Goal: Task Accomplishment & Management: Complete application form

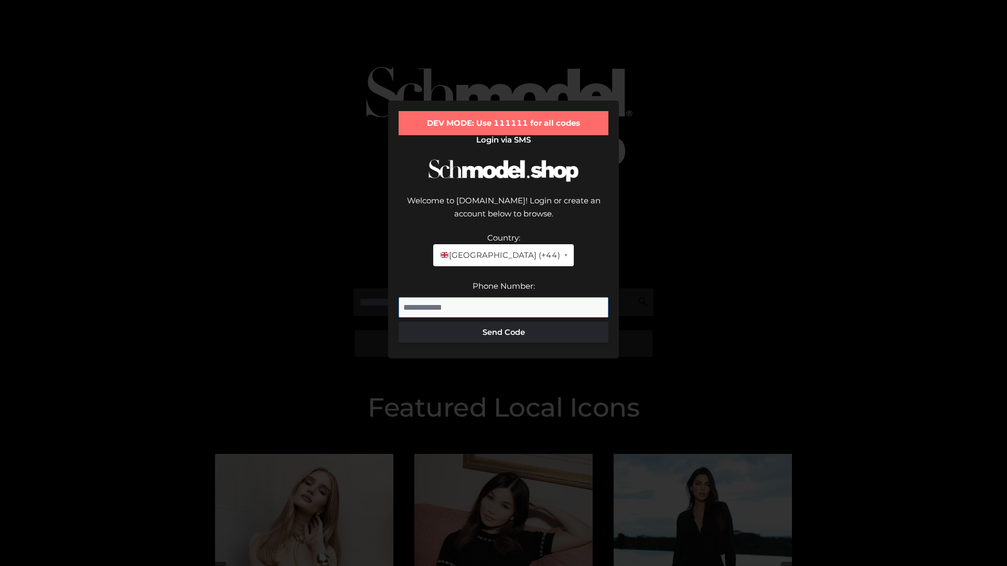
click at [503, 297] on input "Phone Number:" at bounding box center [504, 307] width 210 height 21
type input "**********"
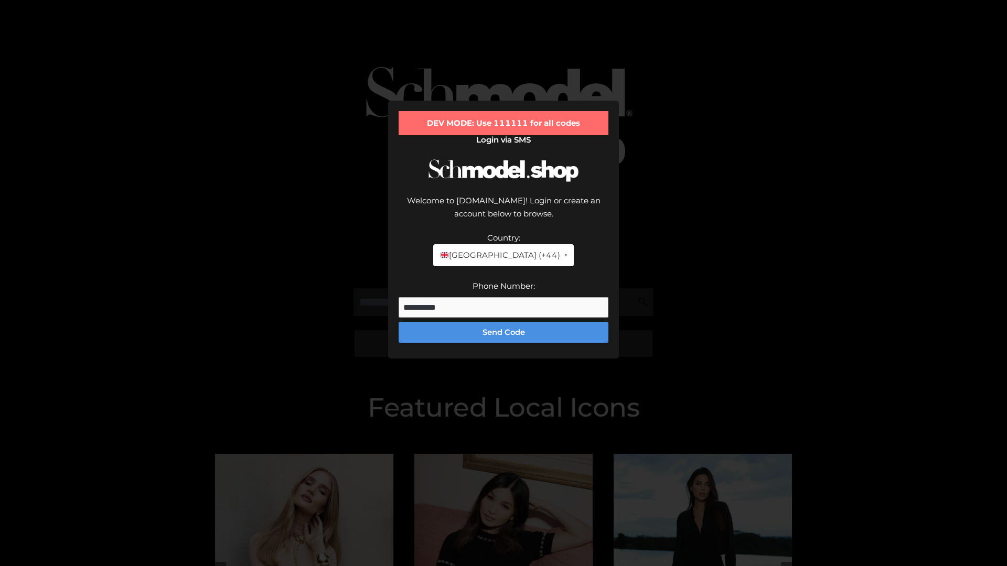
click at [503, 322] on button "Send Code" at bounding box center [504, 332] width 210 height 21
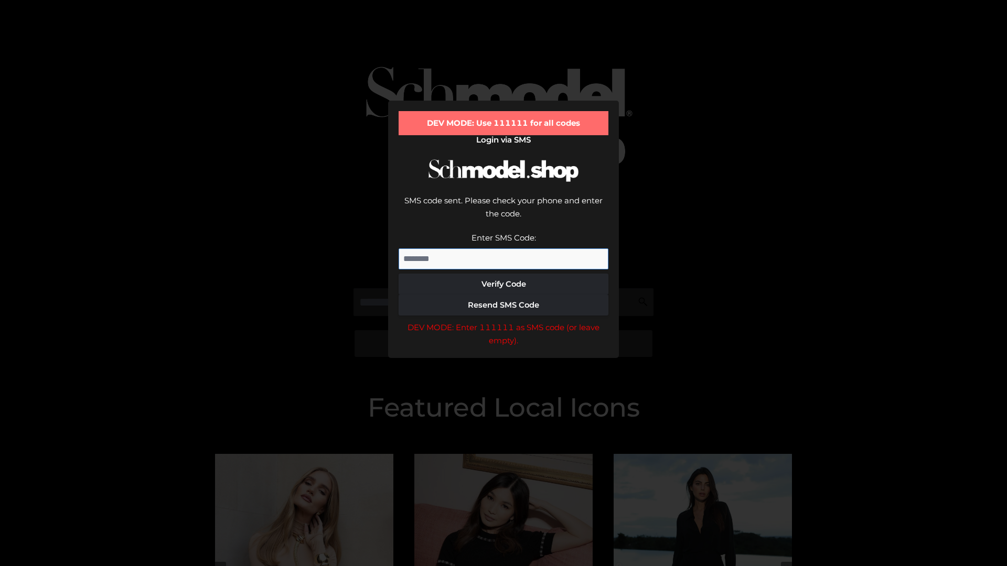
click at [503, 249] on input "Enter SMS Code:" at bounding box center [504, 259] width 210 height 21
type input "******"
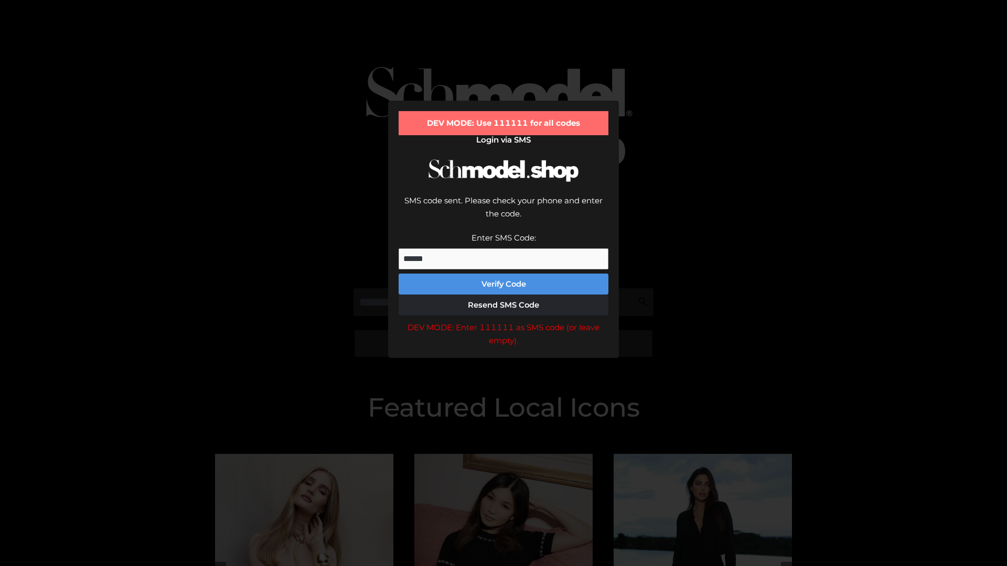
click at [503, 274] on button "Verify Code" at bounding box center [504, 284] width 210 height 21
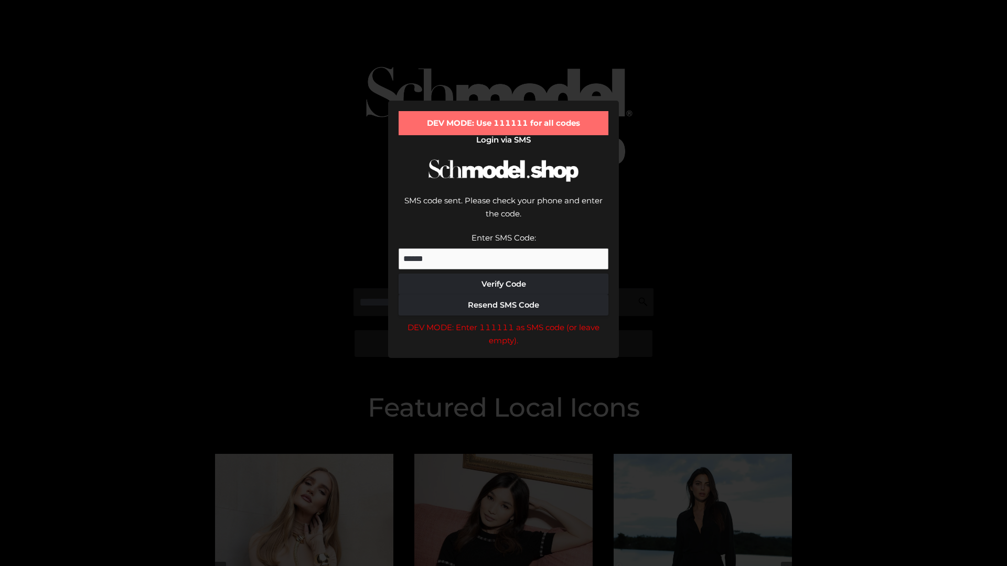
click at [503, 321] on div "DEV MODE: Enter 111111 as SMS code (or leave empty)." at bounding box center [504, 334] width 210 height 27
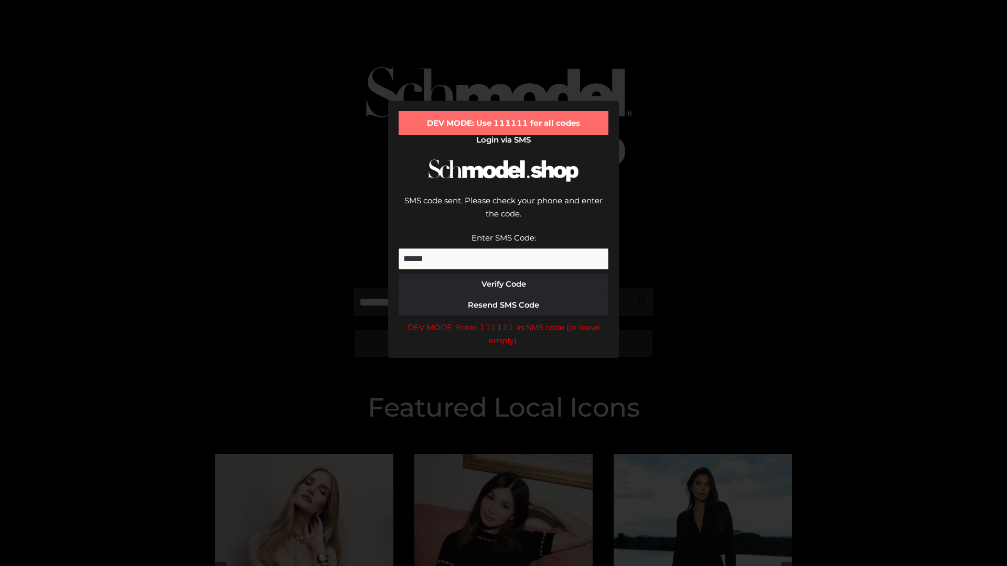
click at [503, 321] on div "DEV MODE: Enter 111111 as SMS code (or leave empty)." at bounding box center [504, 334] width 210 height 27
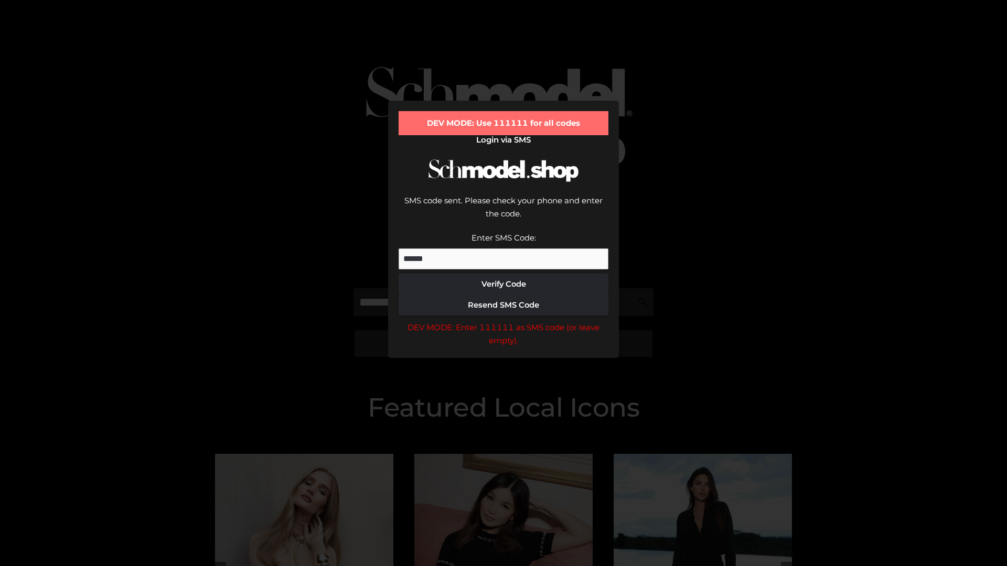
click at [503, 321] on div "DEV MODE: Enter 111111 as SMS code (or leave empty)." at bounding box center [504, 334] width 210 height 27
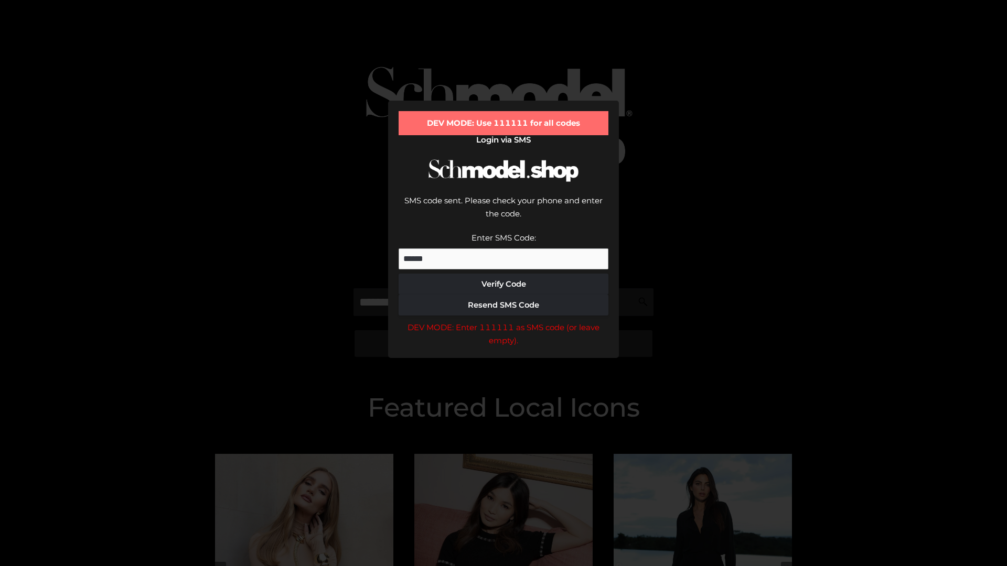
click at [503, 321] on div "DEV MODE: Enter 111111 as SMS code (or leave empty)." at bounding box center [504, 334] width 210 height 27
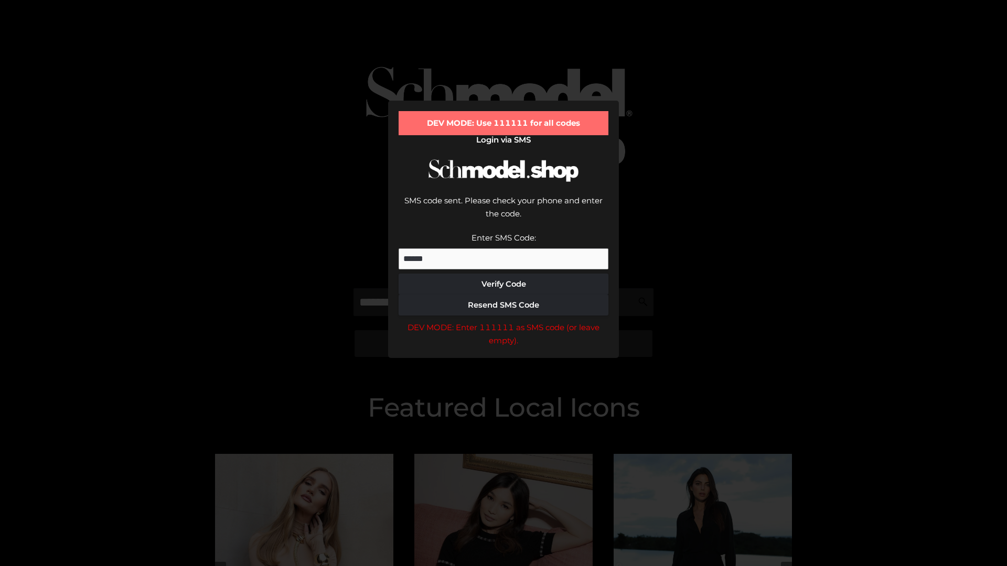
click at [503, 321] on div "DEV MODE: Enter 111111 as SMS code (or leave empty)." at bounding box center [504, 334] width 210 height 27
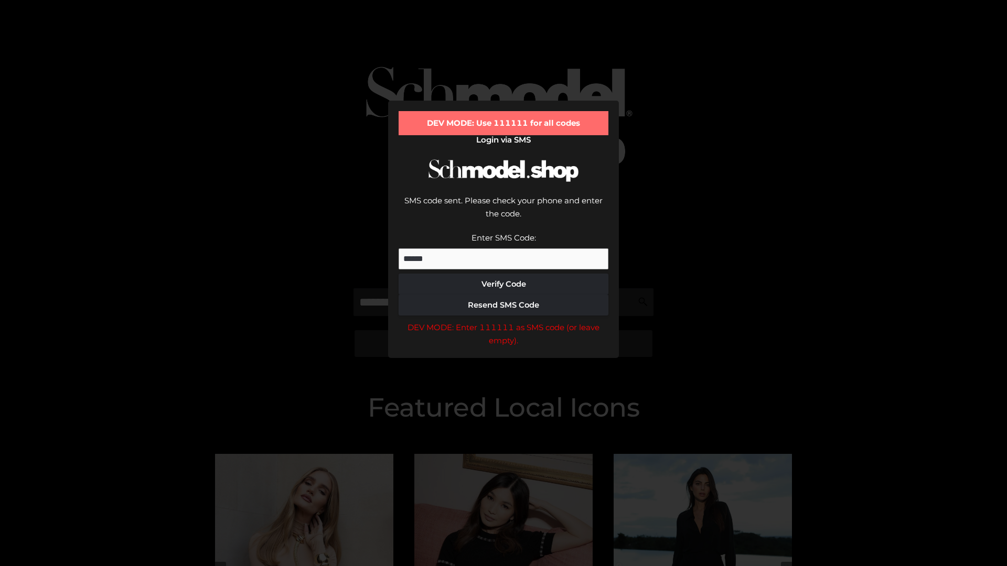
click at [503, 321] on div "DEV MODE: Enter 111111 as SMS code (or leave empty)." at bounding box center [504, 334] width 210 height 27
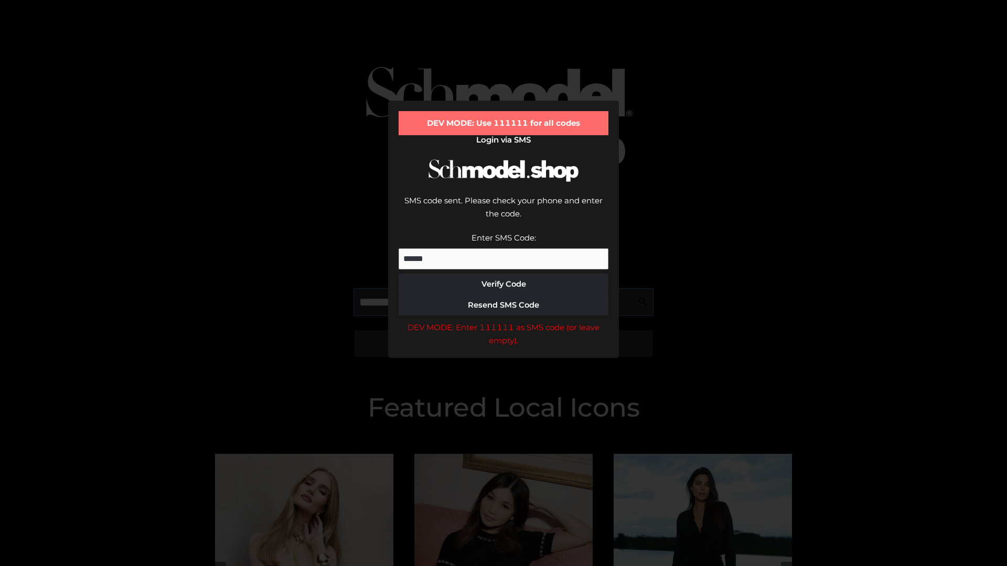
scroll to position [0, 54]
click at [503, 321] on div "DEV MODE: Enter 111111 as SMS code (or leave empty)." at bounding box center [504, 334] width 210 height 27
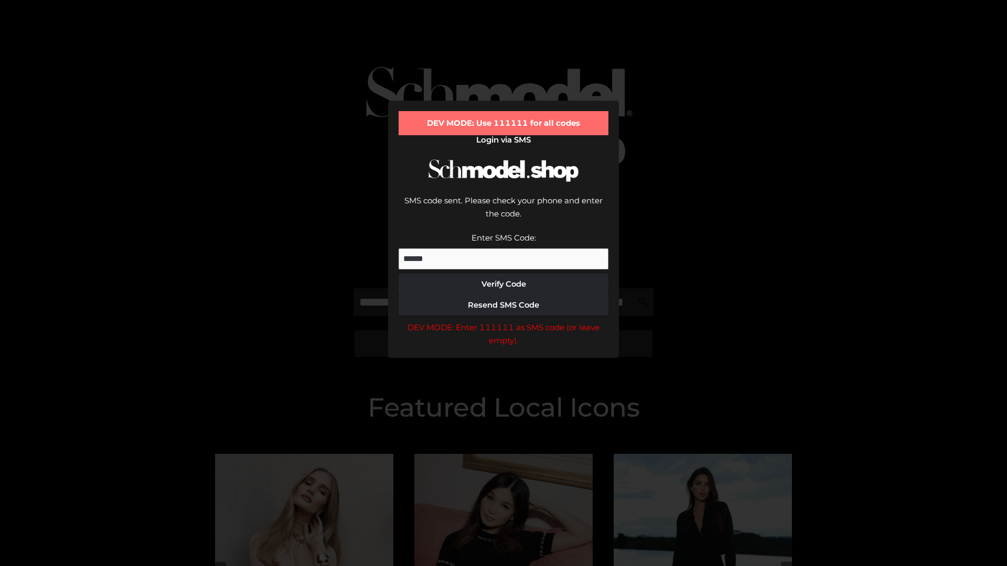
click at [503, 321] on div "DEV MODE: Enter 111111 as SMS code (or leave empty)." at bounding box center [504, 334] width 210 height 27
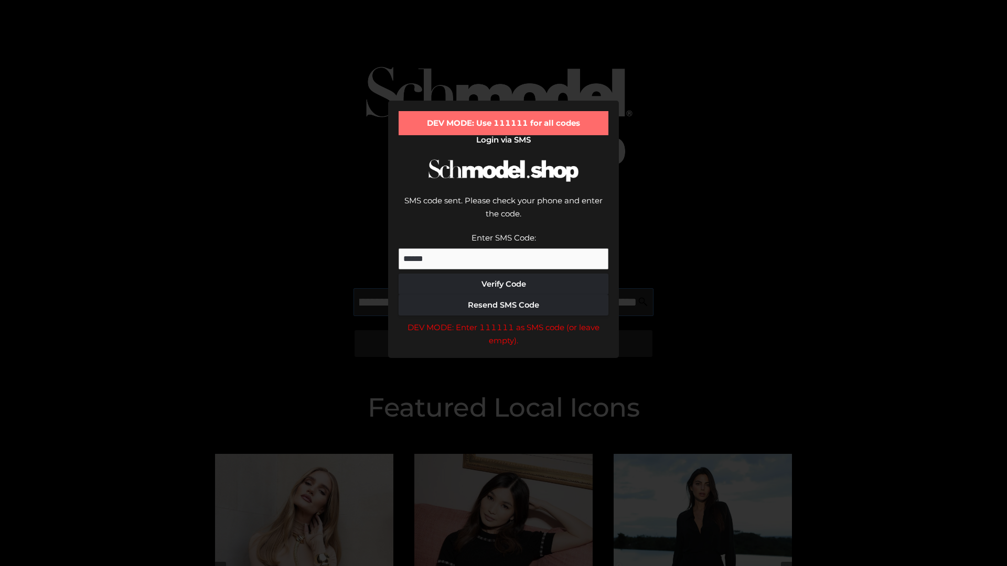
scroll to position [0, 114]
click at [503, 321] on div "DEV MODE: Enter 111111 as SMS code (or leave empty)." at bounding box center [504, 334] width 210 height 27
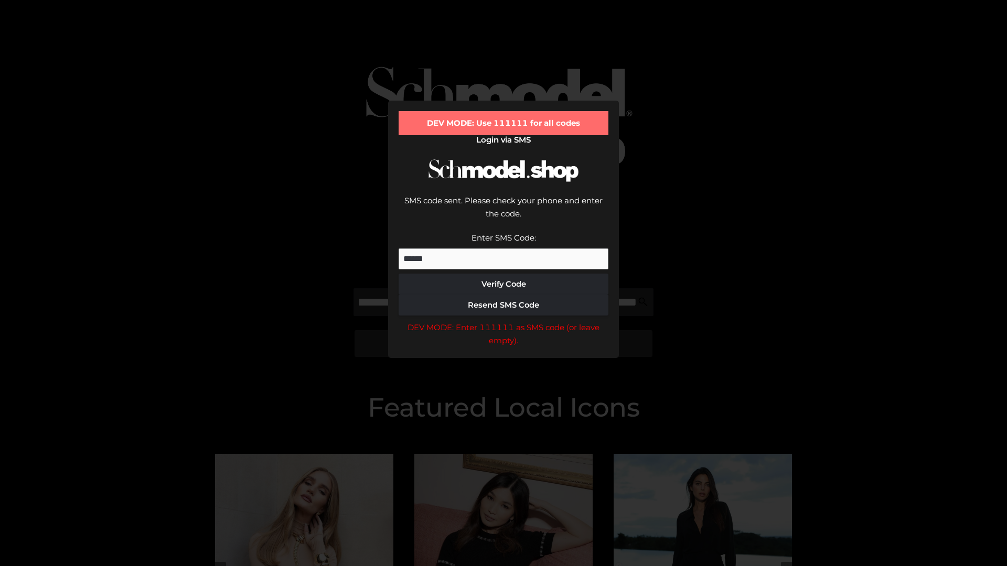
click at [503, 321] on div "DEV MODE: Enter 111111 as SMS code (or leave empty)." at bounding box center [504, 334] width 210 height 27
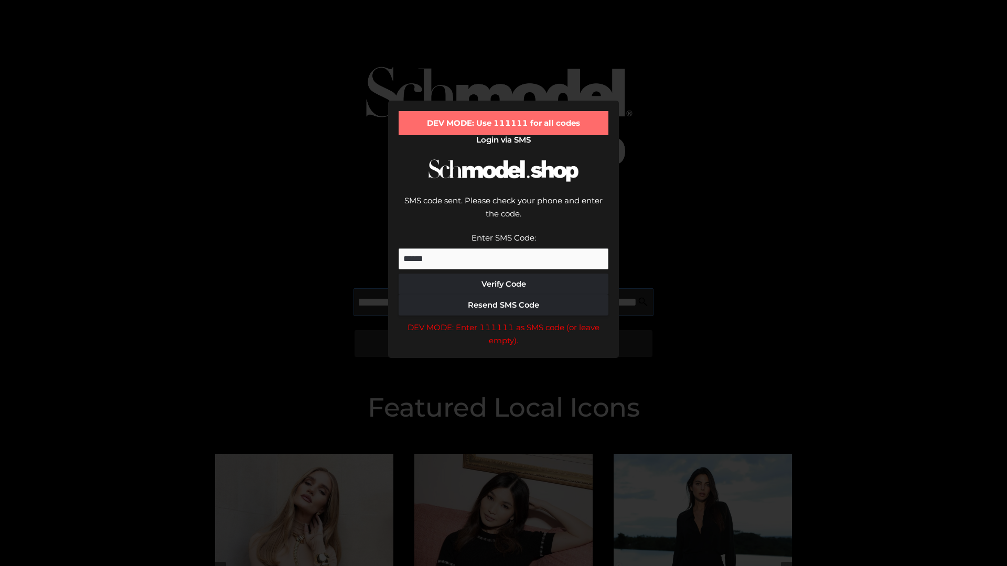
scroll to position [0, 178]
click at [503, 321] on div "DEV MODE: Enter 111111 as SMS code (or leave empty)." at bounding box center [504, 334] width 210 height 27
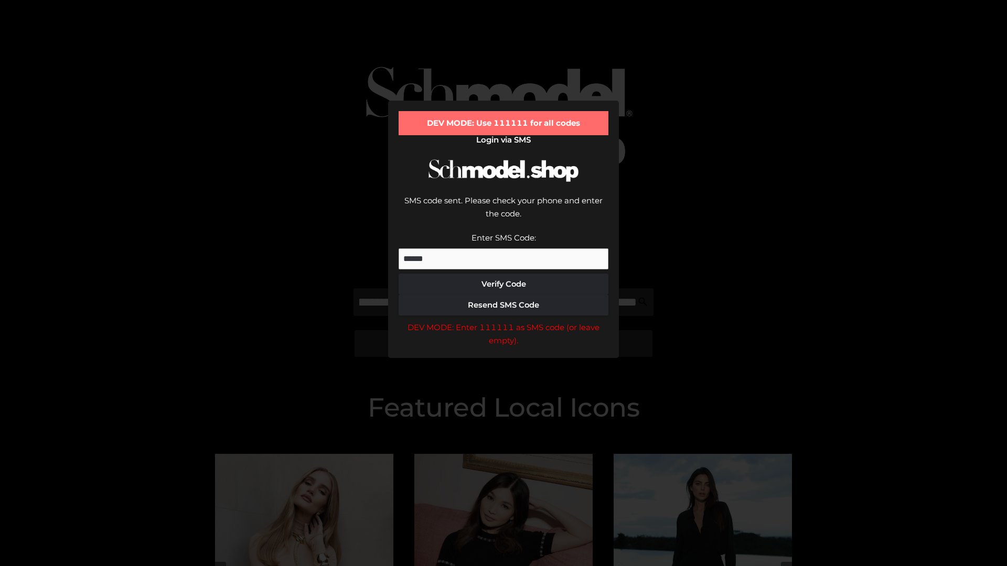
click at [503, 321] on div "DEV MODE: Enter 111111 as SMS code (or leave empty)." at bounding box center [504, 334] width 210 height 27
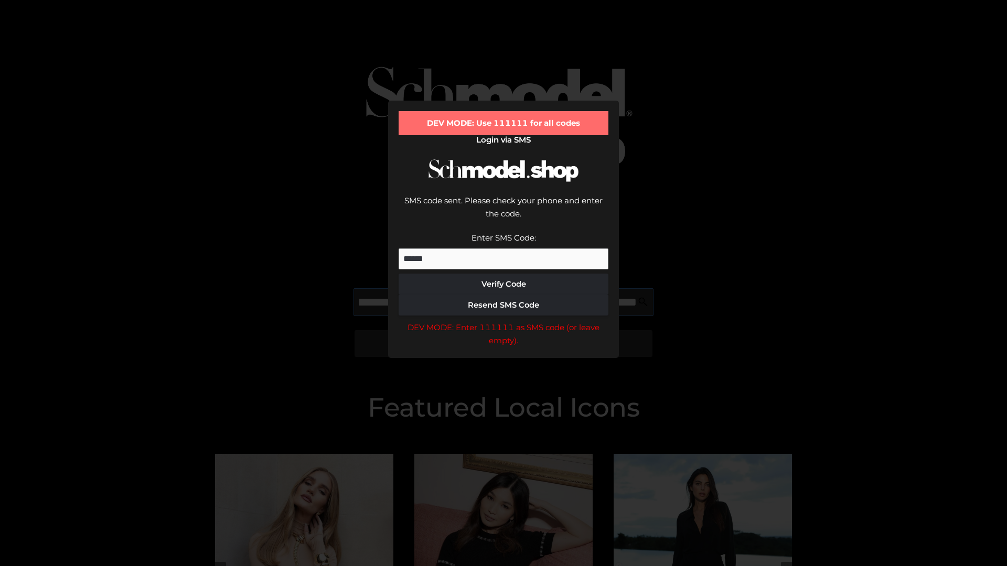
scroll to position [0, 244]
click at [503, 321] on div "DEV MODE: Enter 111111 as SMS code (or leave empty)." at bounding box center [504, 334] width 210 height 27
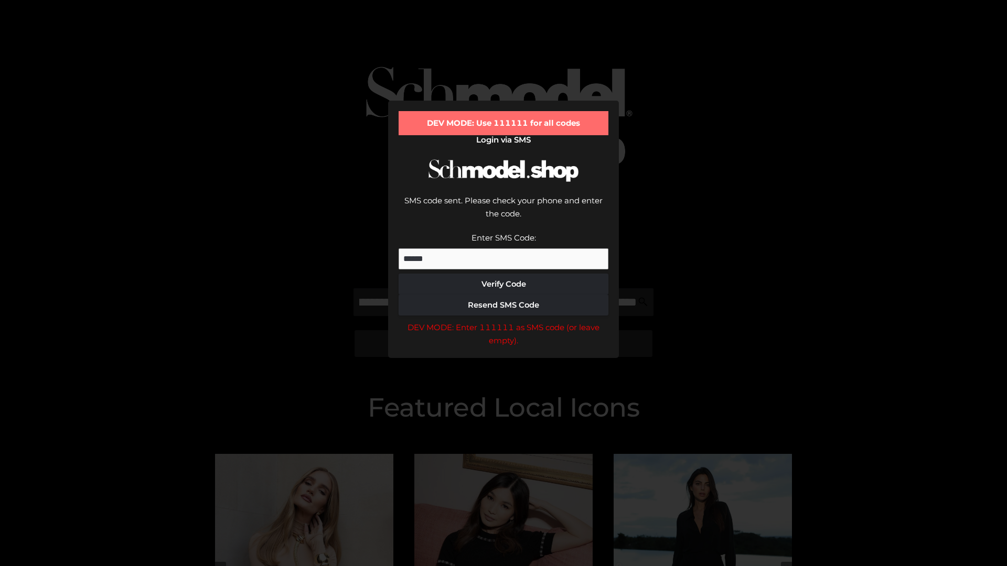
click at [503, 321] on div "DEV MODE: Enter 111111 as SMS code (or leave empty)." at bounding box center [504, 334] width 210 height 27
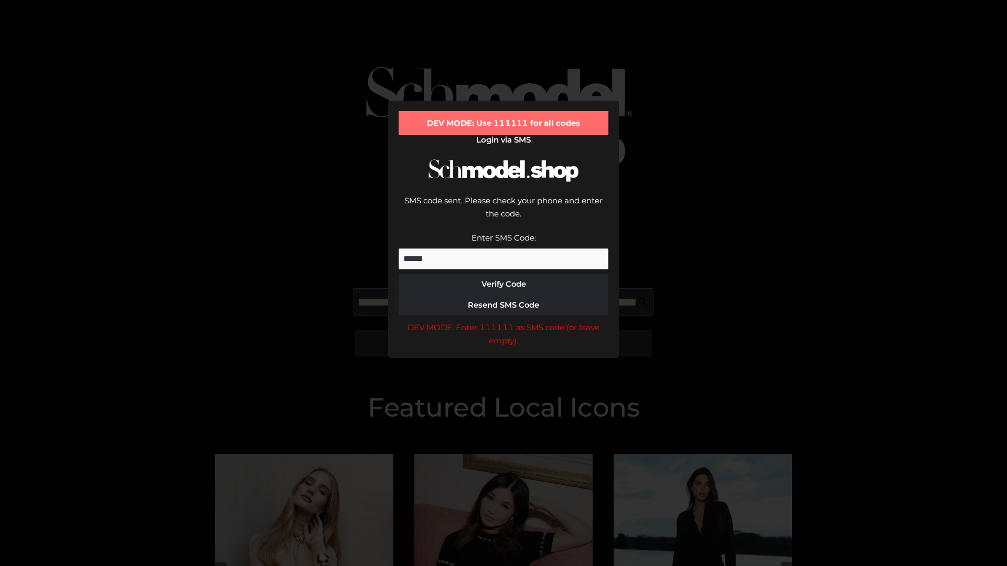
scroll to position [0, 304]
click at [503, 321] on div "DEV MODE: Enter 111111 as SMS code (or leave empty)." at bounding box center [504, 334] width 210 height 27
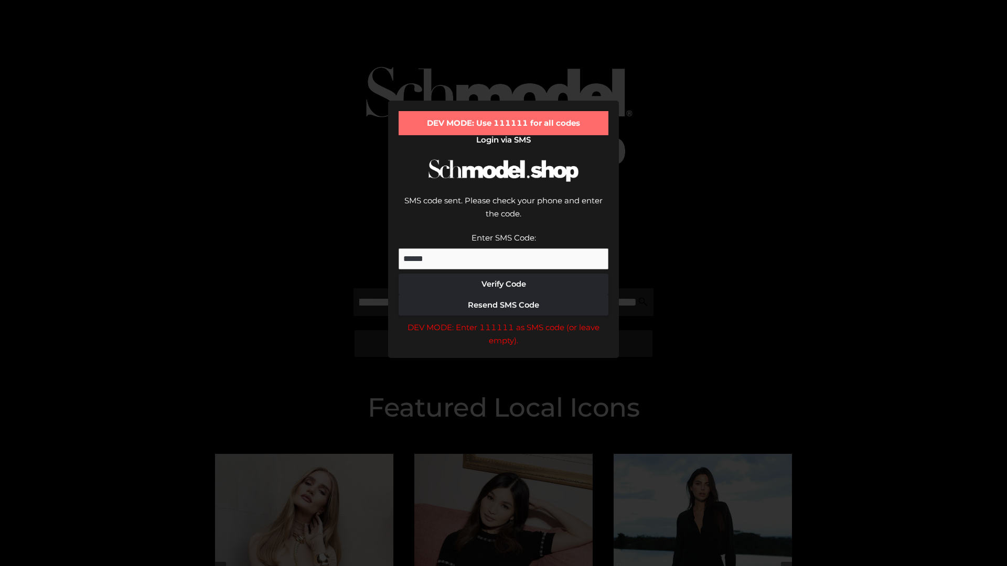
click at [503, 321] on div "DEV MODE: Enter 111111 as SMS code (or leave empty)." at bounding box center [504, 334] width 210 height 27
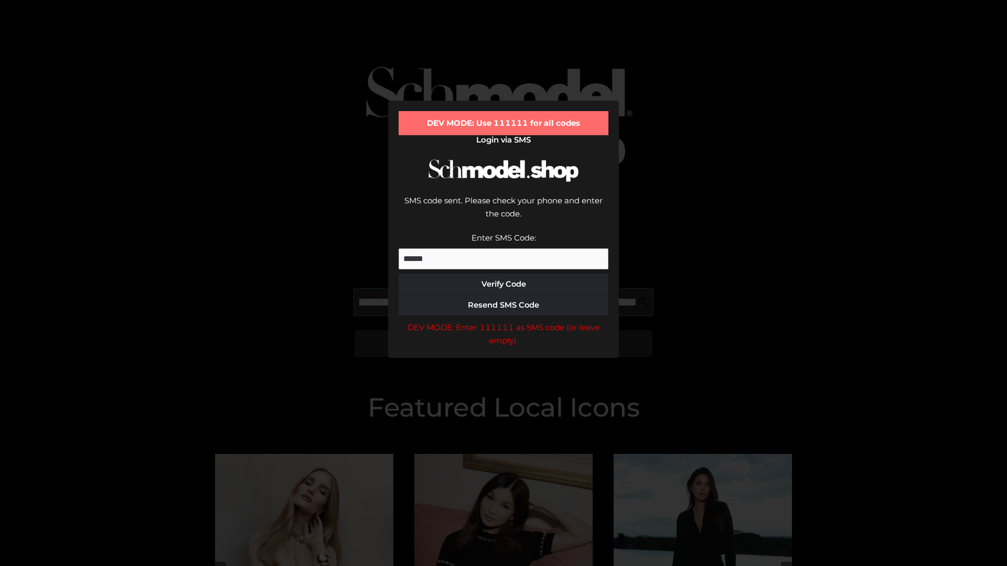
scroll to position [0, 368]
click at [503, 321] on div "DEV MODE: Enter 111111 as SMS code (or leave empty)." at bounding box center [504, 334] width 210 height 27
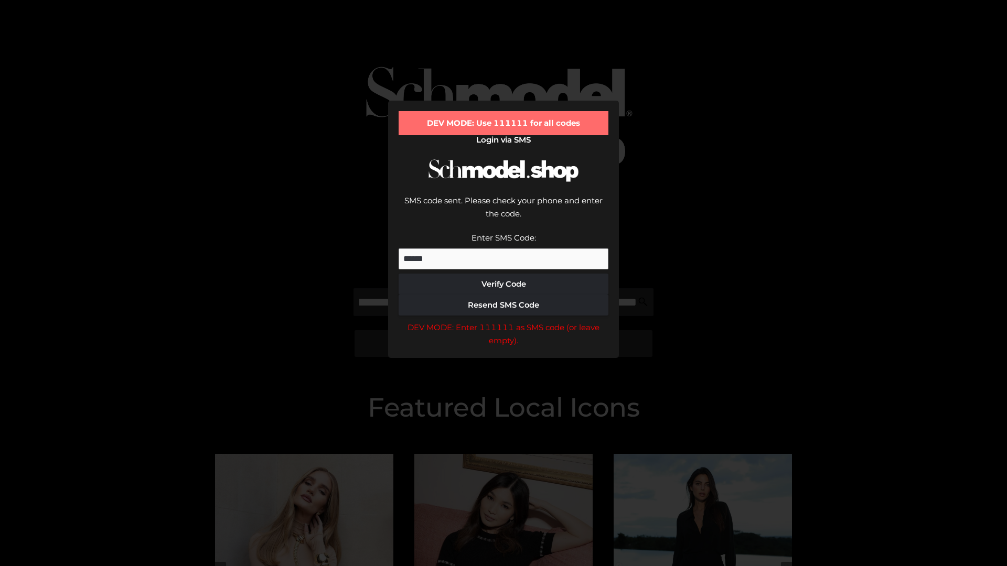
click at [503, 321] on div "DEV MODE: Enter 111111 as SMS code (or leave empty)." at bounding box center [504, 334] width 210 height 27
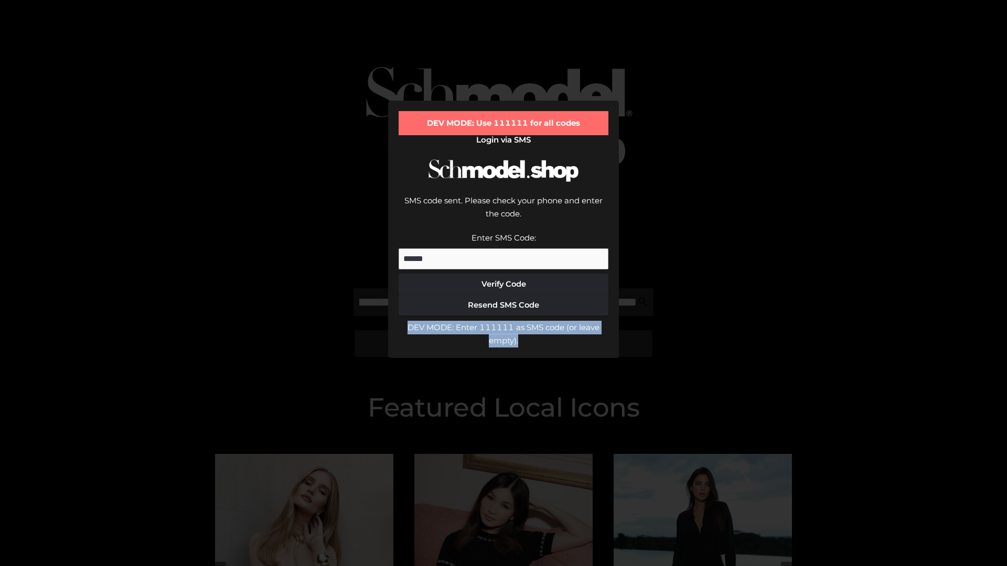
scroll to position [0, 0]
type input "**********"
